Goal: Check status: Check status

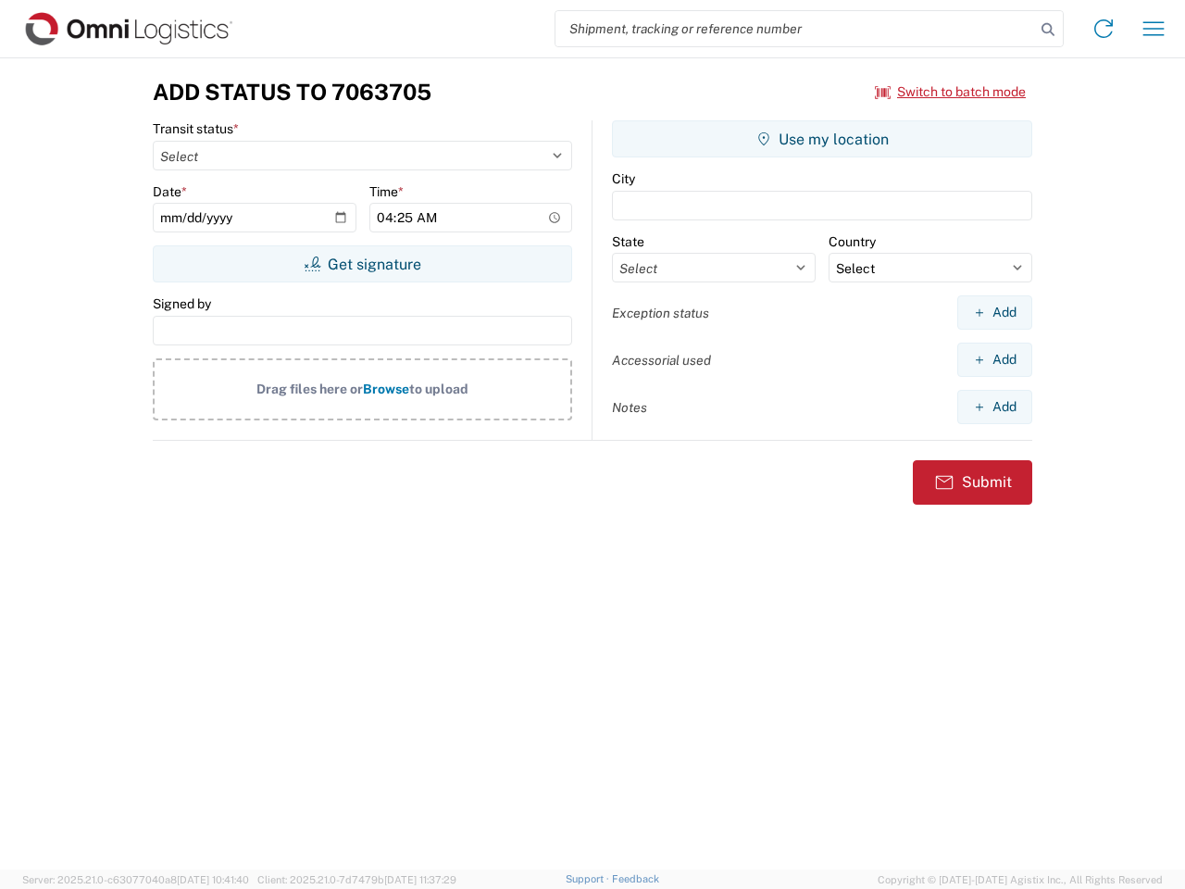
click at [795, 29] on input "search" at bounding box center [796, 28] width 480 height 35
click at [1048, 30] on icon at bounding box center [1048, 30] width 26 height 26
click at [1104, 29] on icon at bounding box center [1104, 29] width 30 height 30
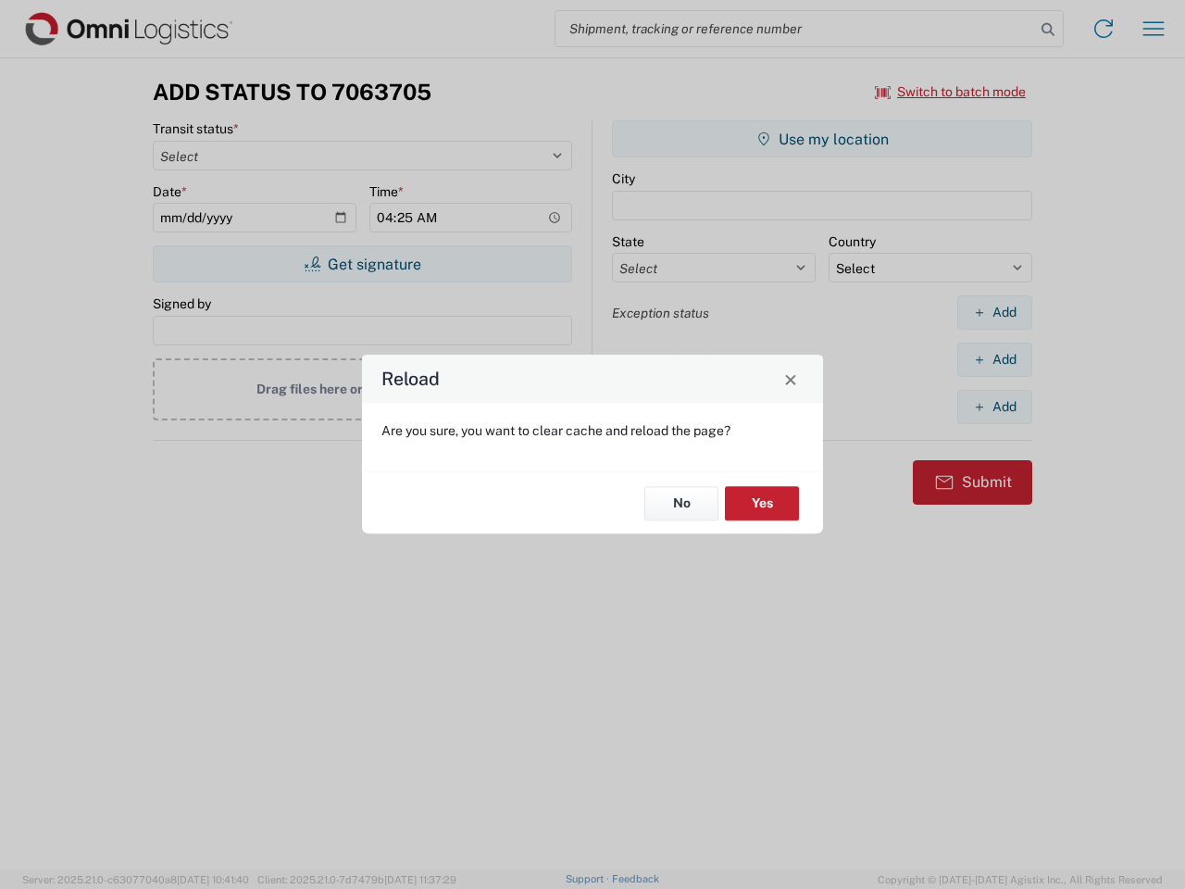
click at [951, 92] on div "Reload Are you sure, you want to clear cache and reload the page? No Yes" at bounding box center [592, 444] width 1185 height 889
click at [362, 264] on div "Reload Are you sure, you want to clear cache and reload the page? No Yes" at bounding box center [592, 444] width 1185 height 889
click at [822, 139] on div "Reload Are you sure, you want to clear cache and reload the page? No Yes" at bounding box center [592, 444] width 1185 height 889
click at [995, 312] on div "Reload Are you sure, you want to clear cache and reload the page? No Yes" at bounding box center [592, 444] width 1185 height 889
click at [995, 359] on div "Reload Are you sure, you want to clear cache and reload the page? No Yes" at bounding box center [592, 444] width 1185 height 889
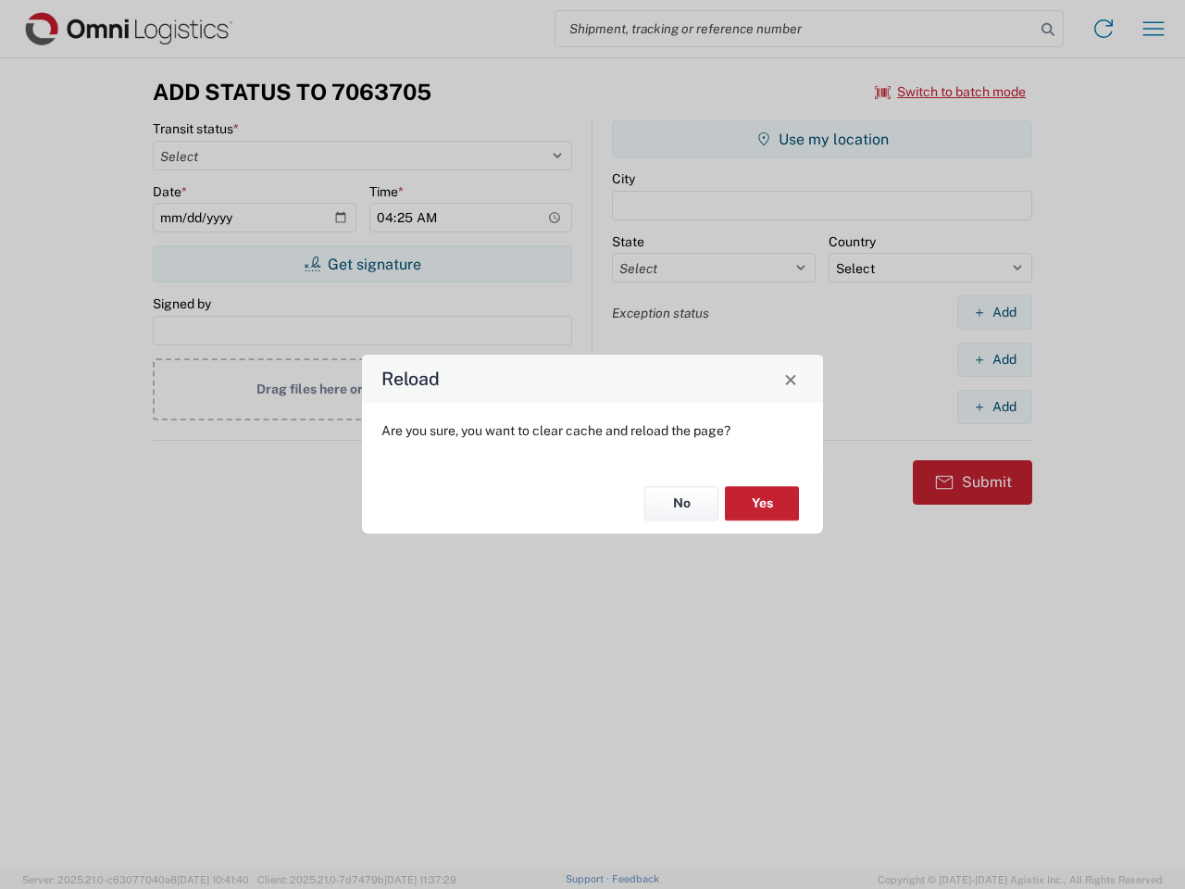
click at [995, 407] on div "Reload Are you sure, you want to clear cache and reload the page? No Yes" at bounding box center [592, 444] width 1185 height 889
